Goal: Task Accomplishment & Management: Manage account settings

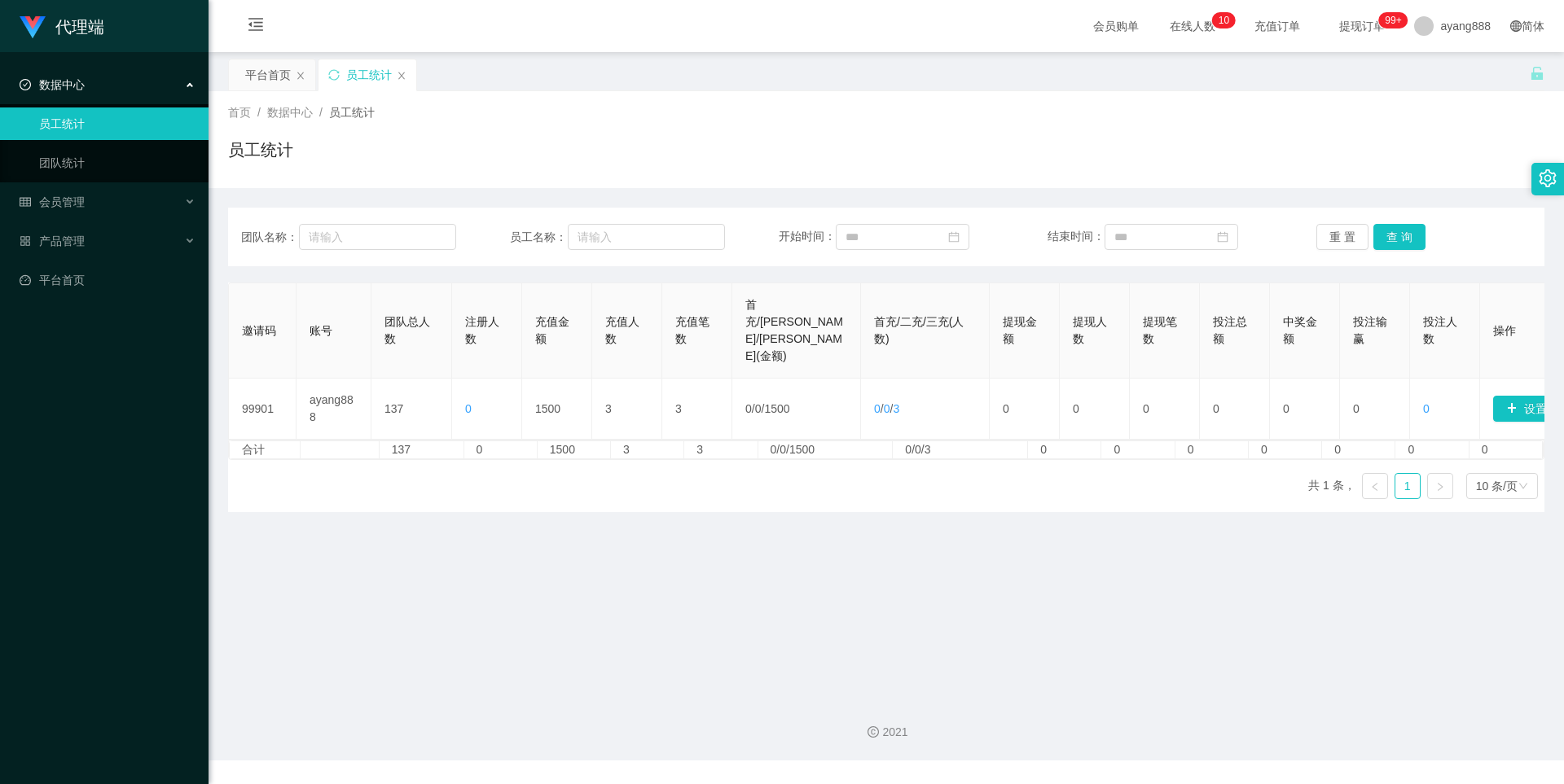
scroll to position [0, 58]
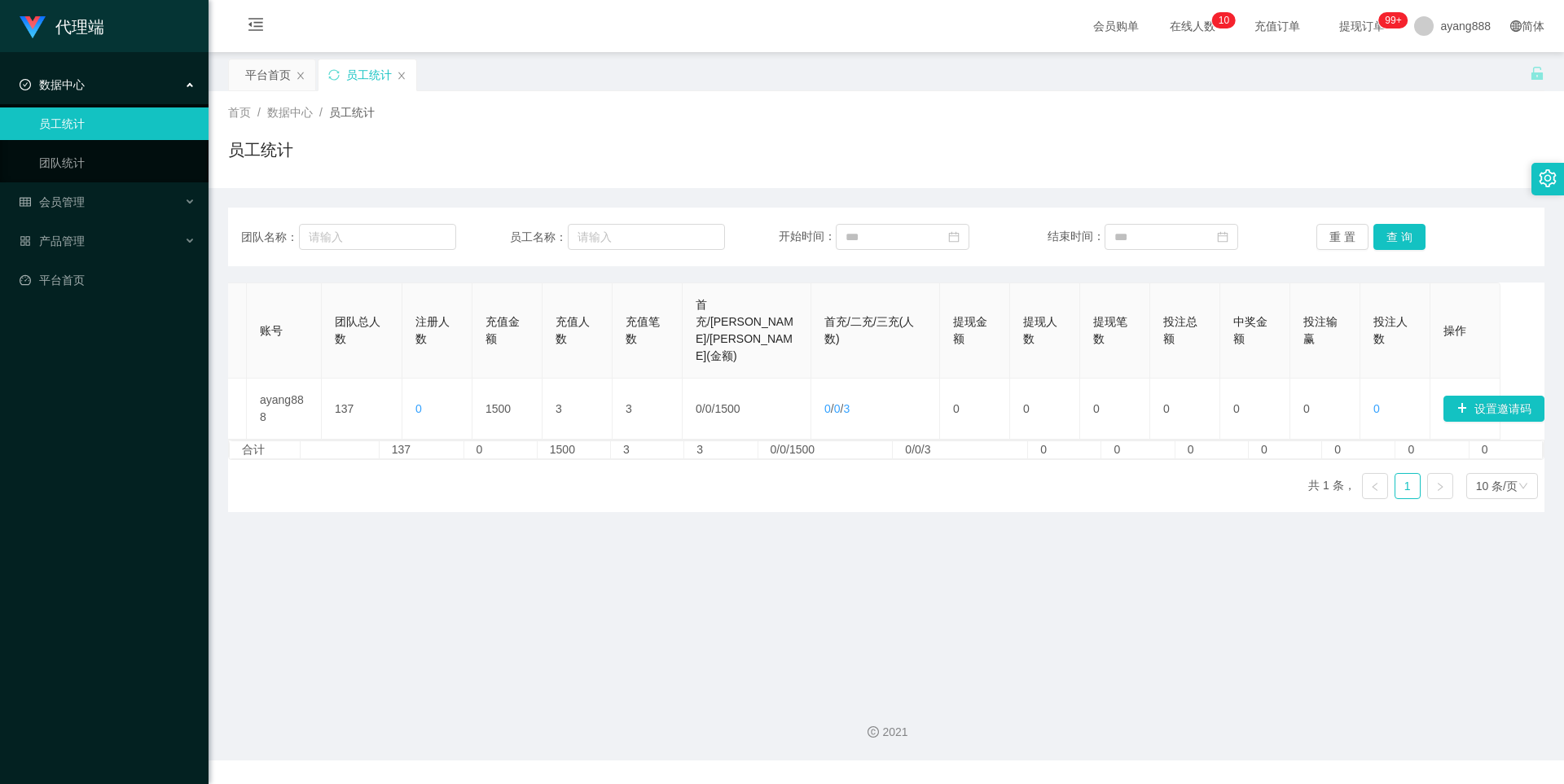
click at [77, 88] on span "数据中心" at bounding box center [51, 84] width 65 height 13
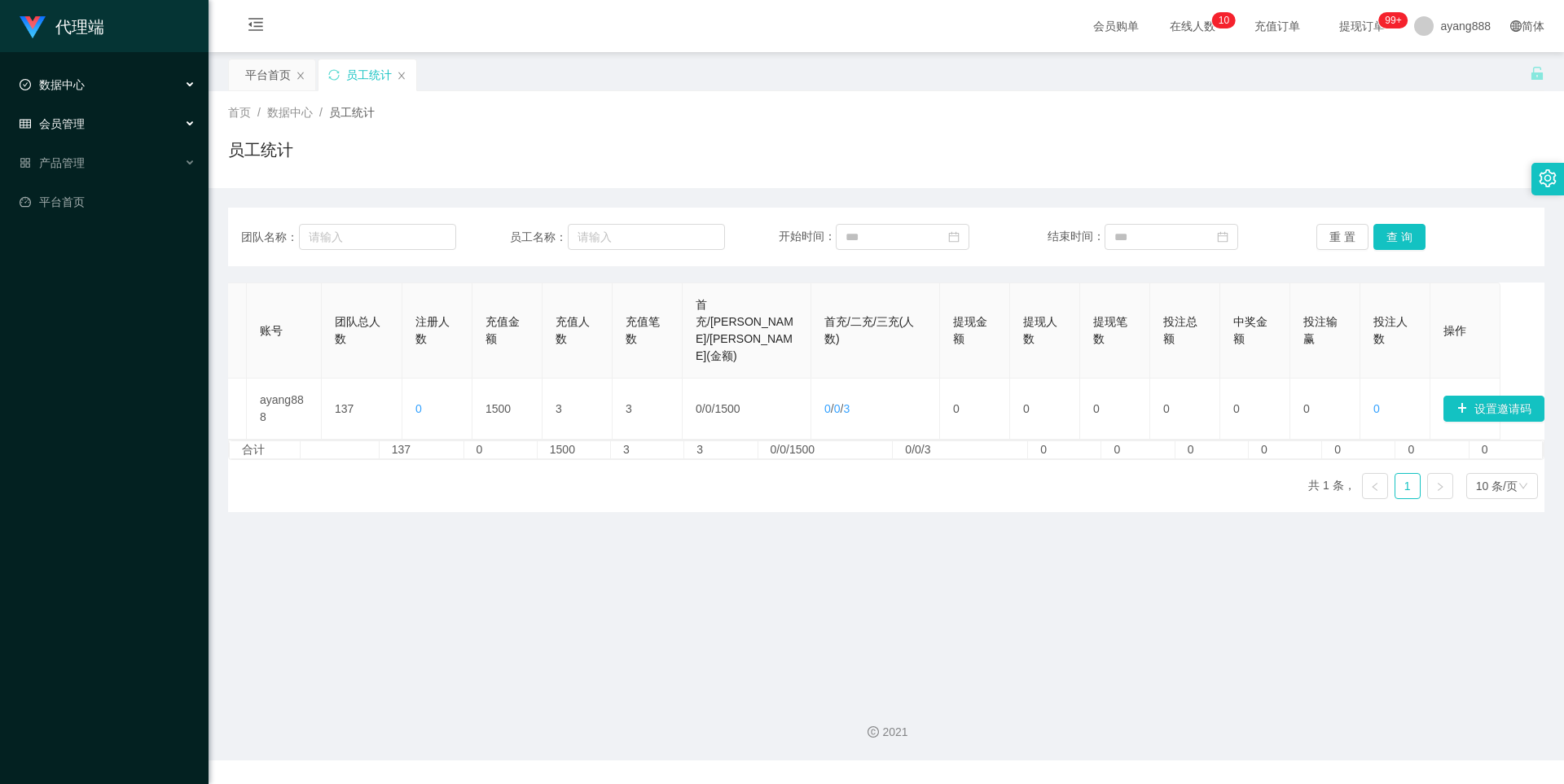
click at [71, 124] on span "会员管理" at bounding box center [51, 123] width 65 height 13
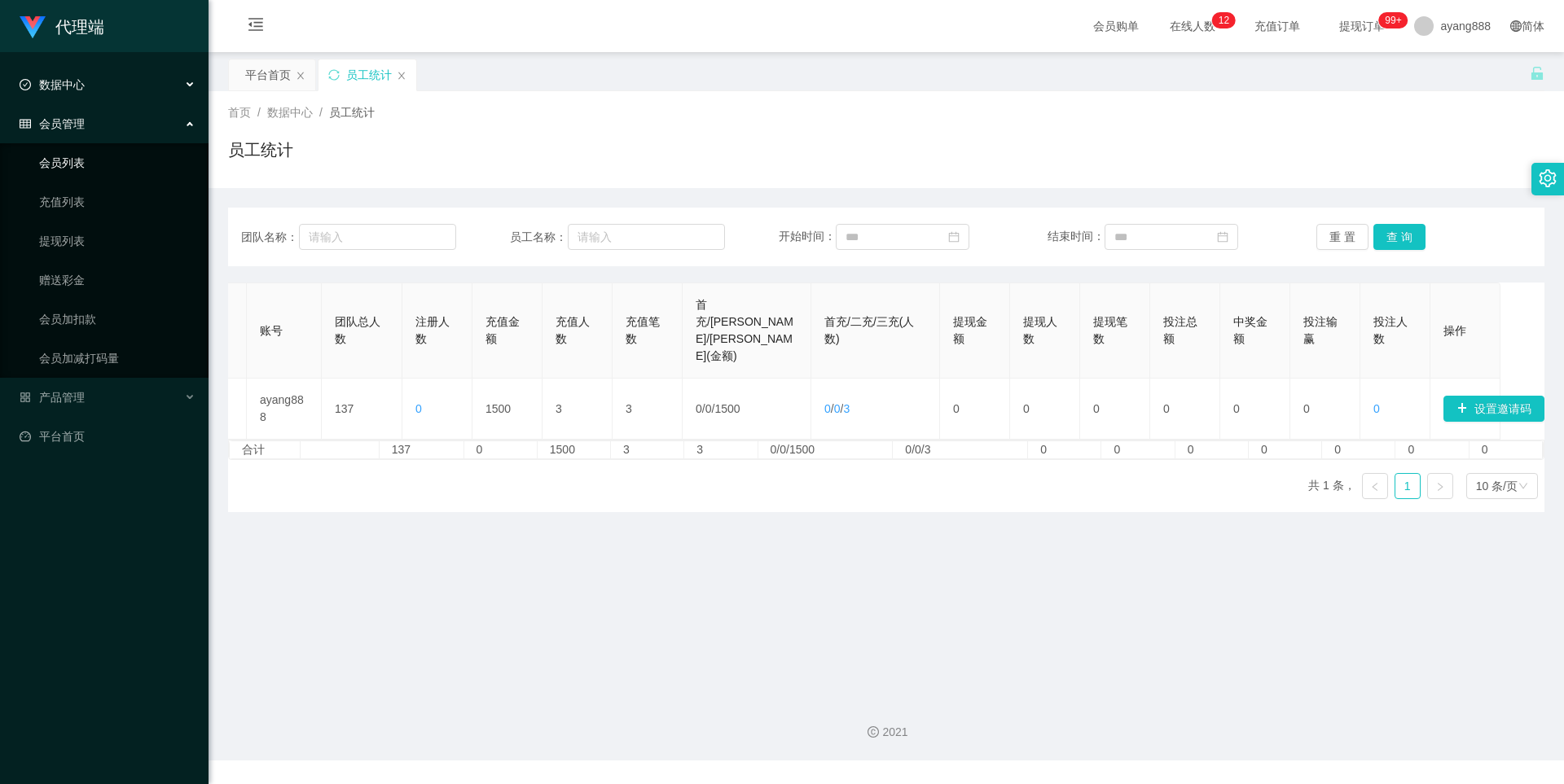
click at [68, 157] on link "会员列表" at bounding box center [117, 163] width 156 height 33
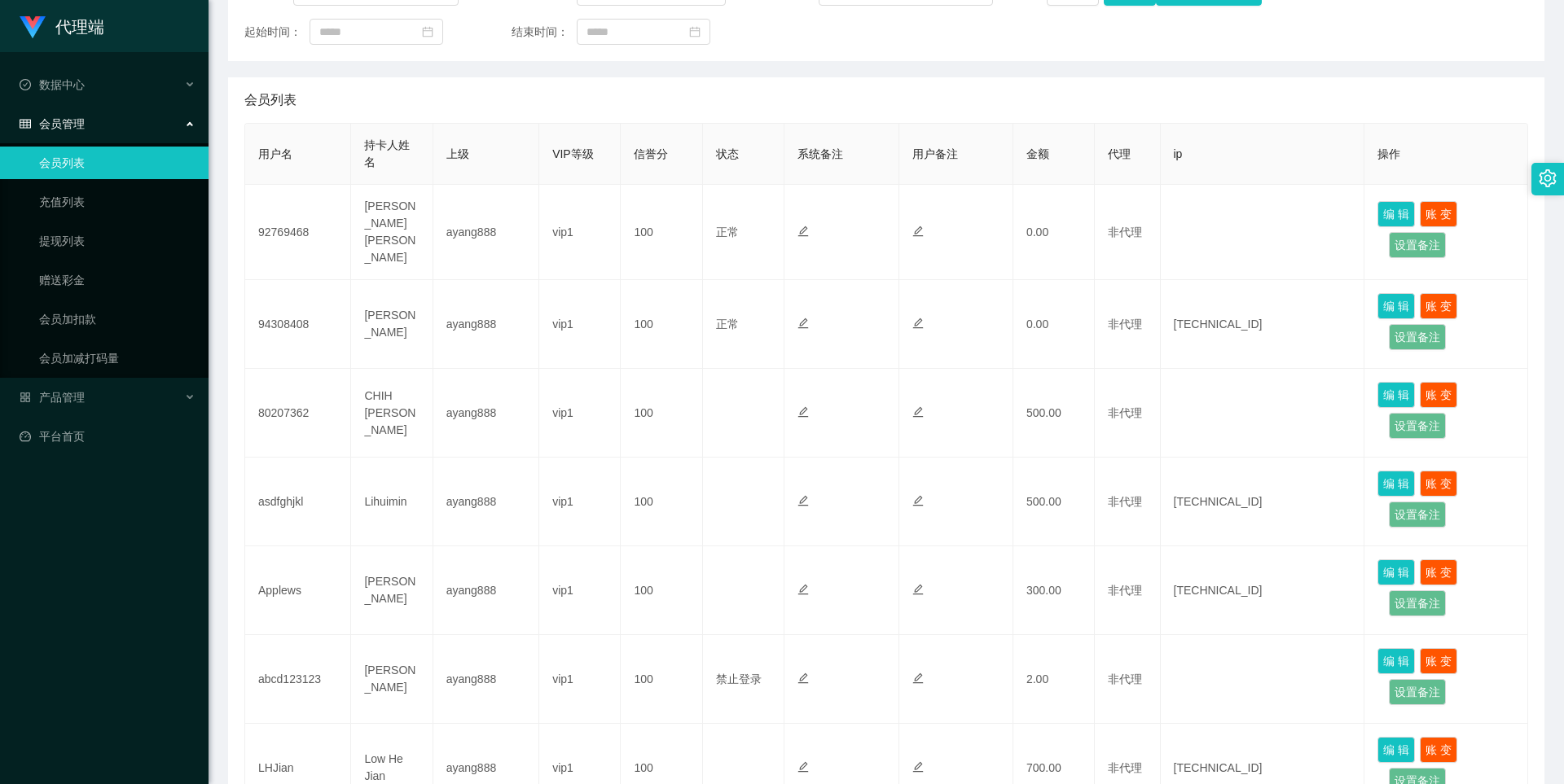
scroll to position [660, 0]
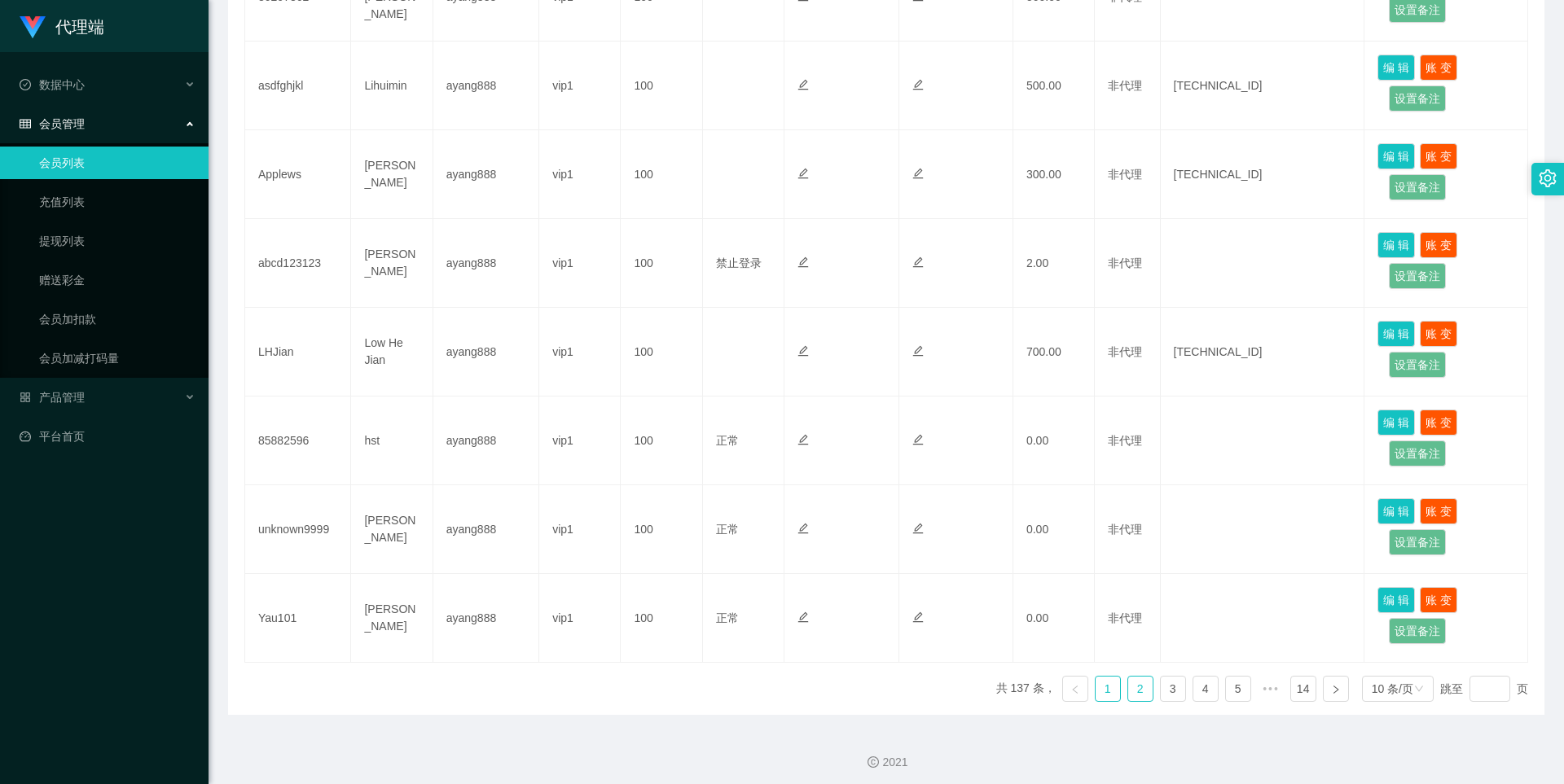
click at [1139, 682] on link "2" at bounding box center [1140, 688] width 24 height 24
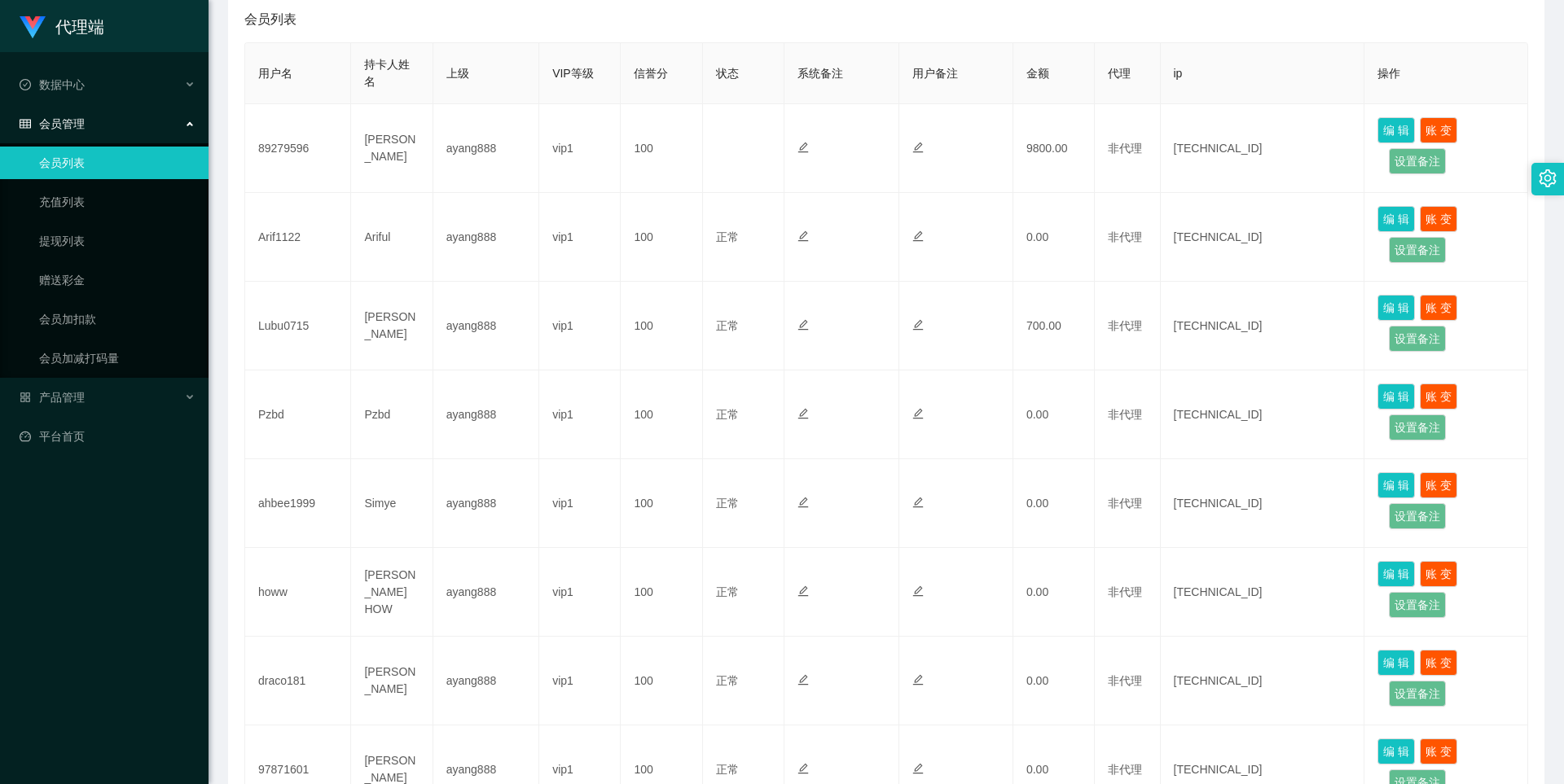
scroll to position [253, 0]
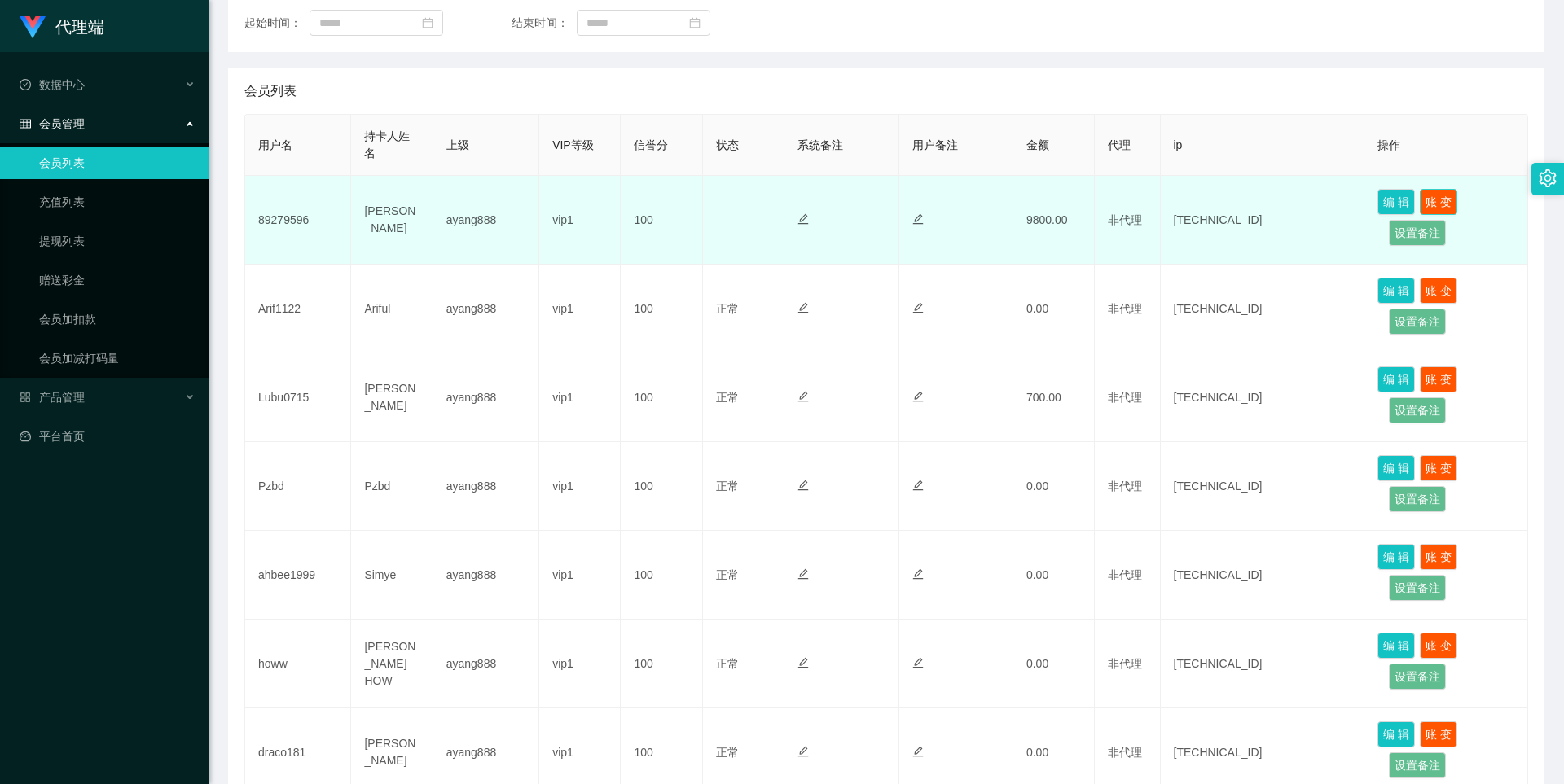
click at [1451, 194] on button "账 变" at bounding box center [1437, 202] width 38 height 26
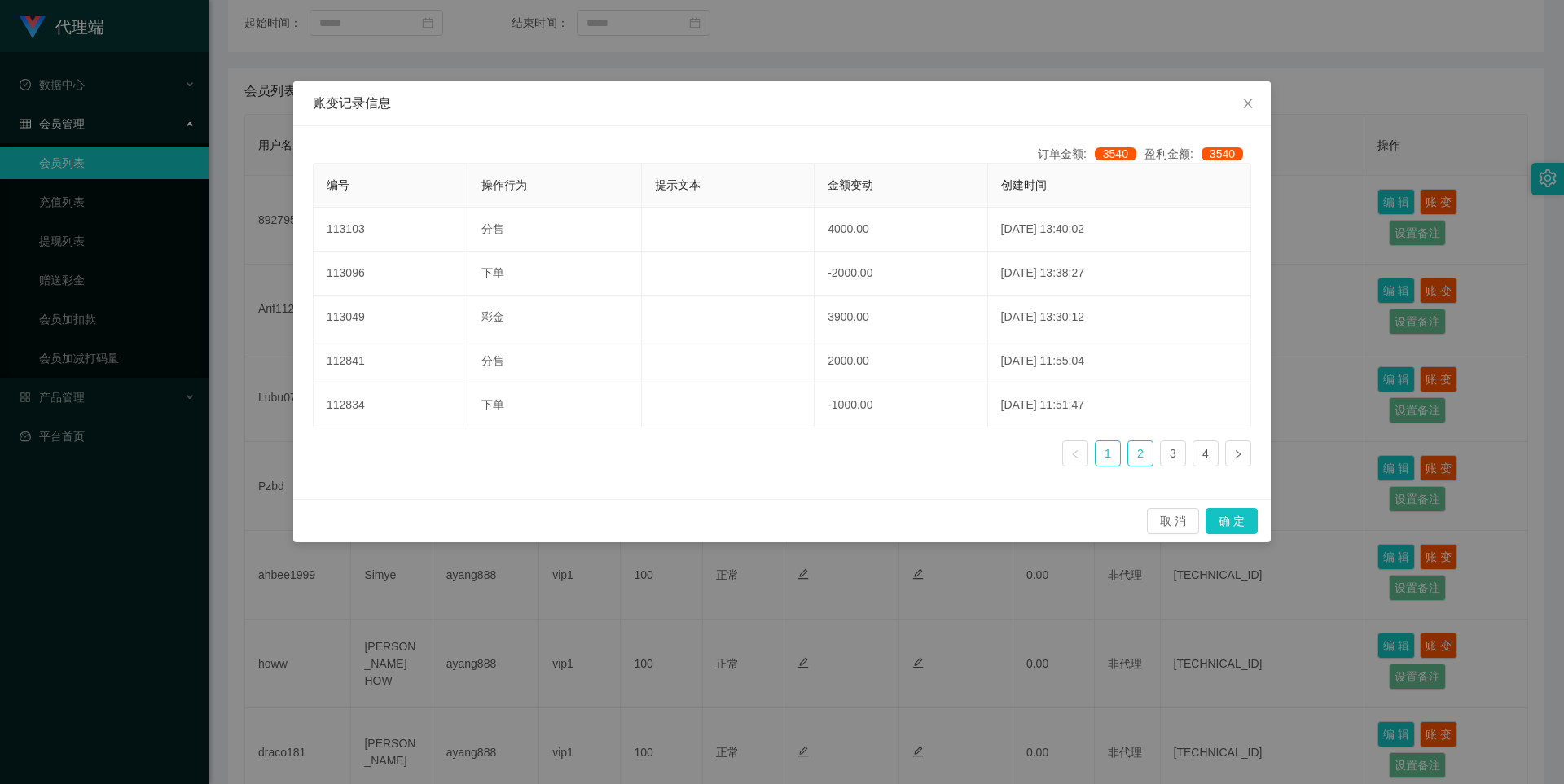
click at [1149, 453] on link "2" at bounding box center [1140, 453] width 24 height 24
click at [1178, 454] on link "3" at bounding box center [1172, 453] width 24 height 24
click at [1202, 454] on link "4" at bounding box center [1205, 453] width 24 height 24
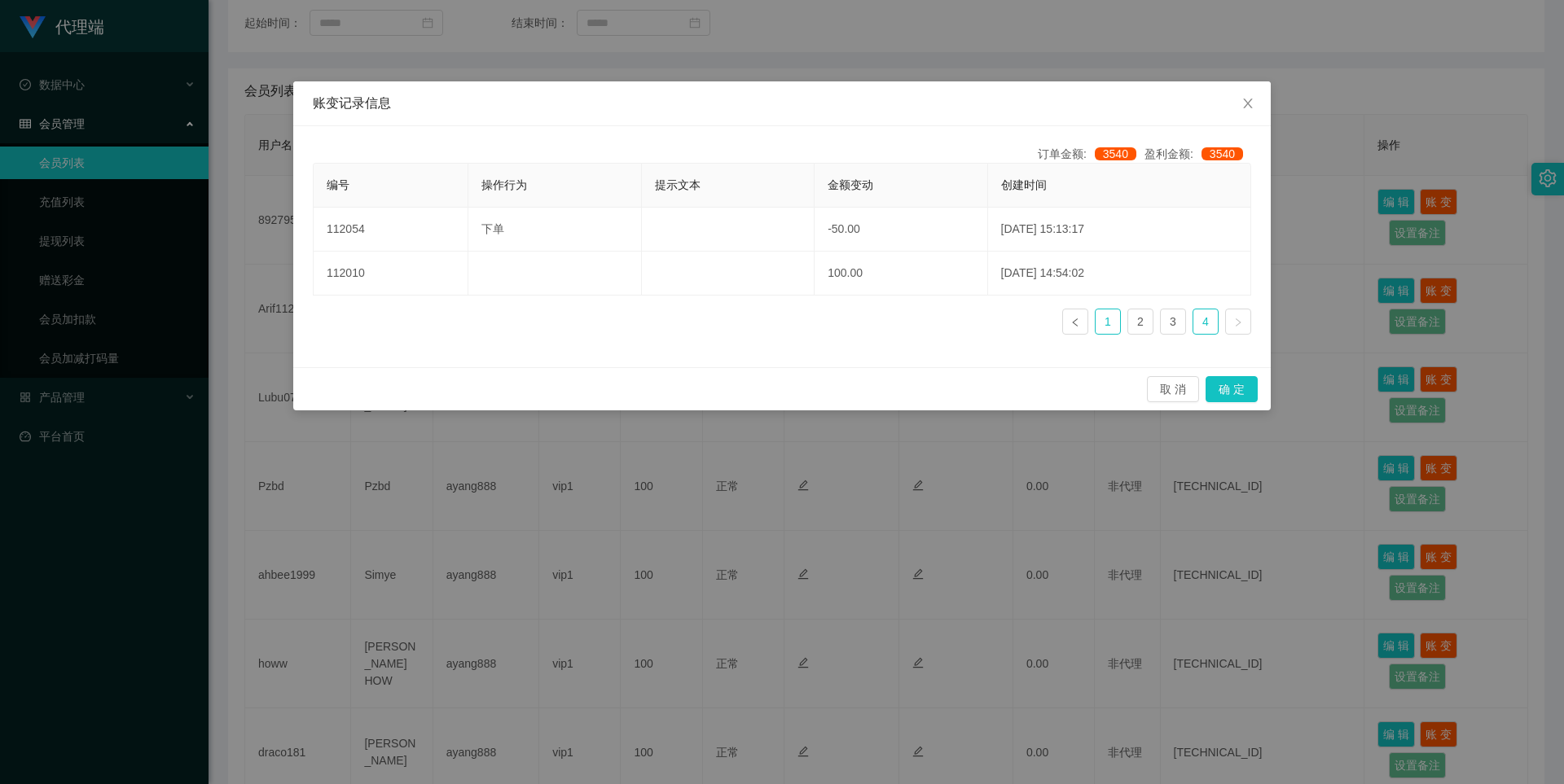
click at [1105, 321] on link "1" at bounding box center [1107, 321] width 24 height 24
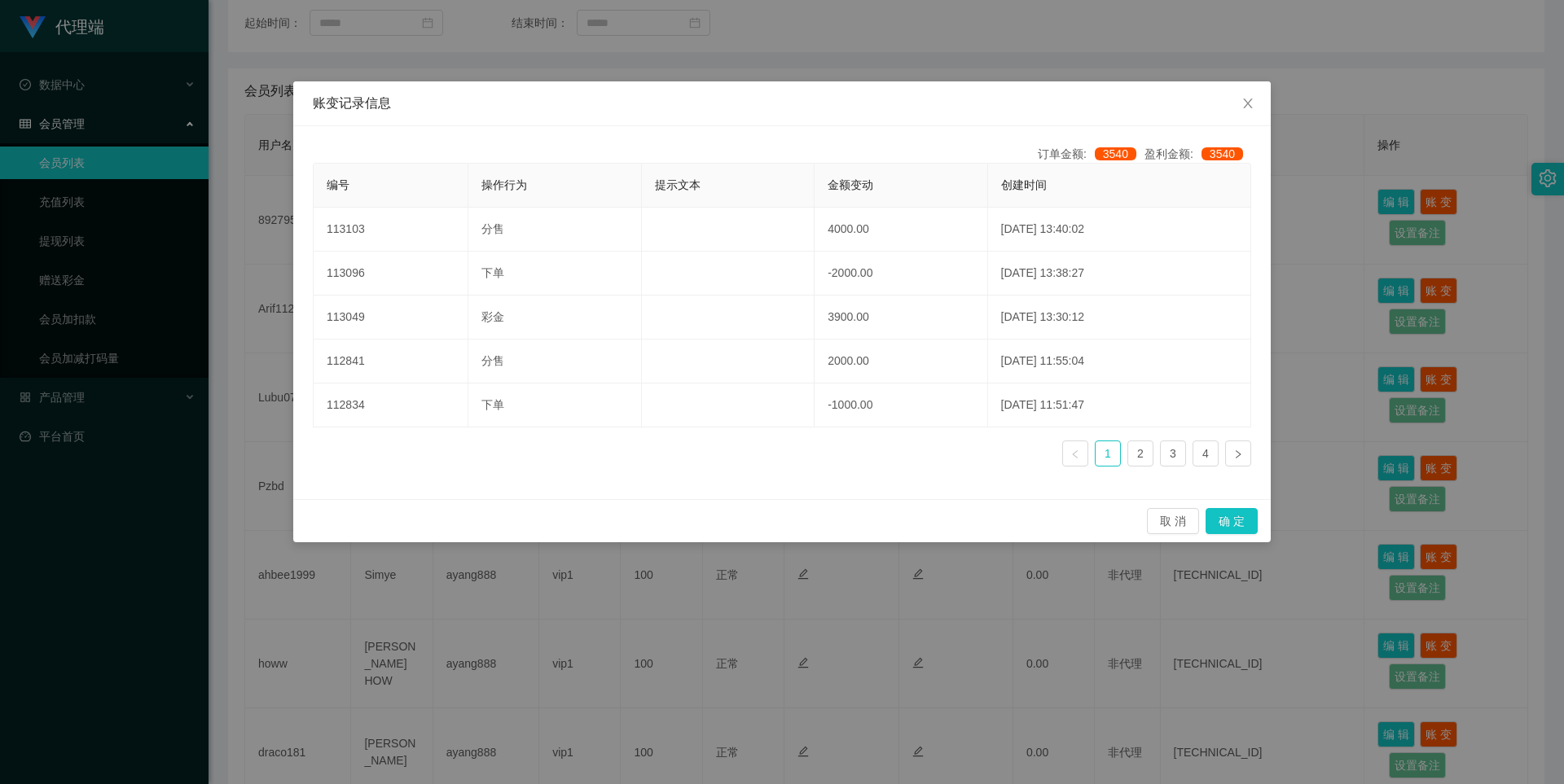
click at [1314, 344] on div "账变记录信息 订单金额: 3540 盈利金额: 3540 编号 操作行为 提示文本 金额变动 创建时间 113103 分售 4000.00 2025-09-0…" at bounding box center [782, 392] width 1564 height 784
